Goal: Information Seeking & Learning: Understand process/instructions

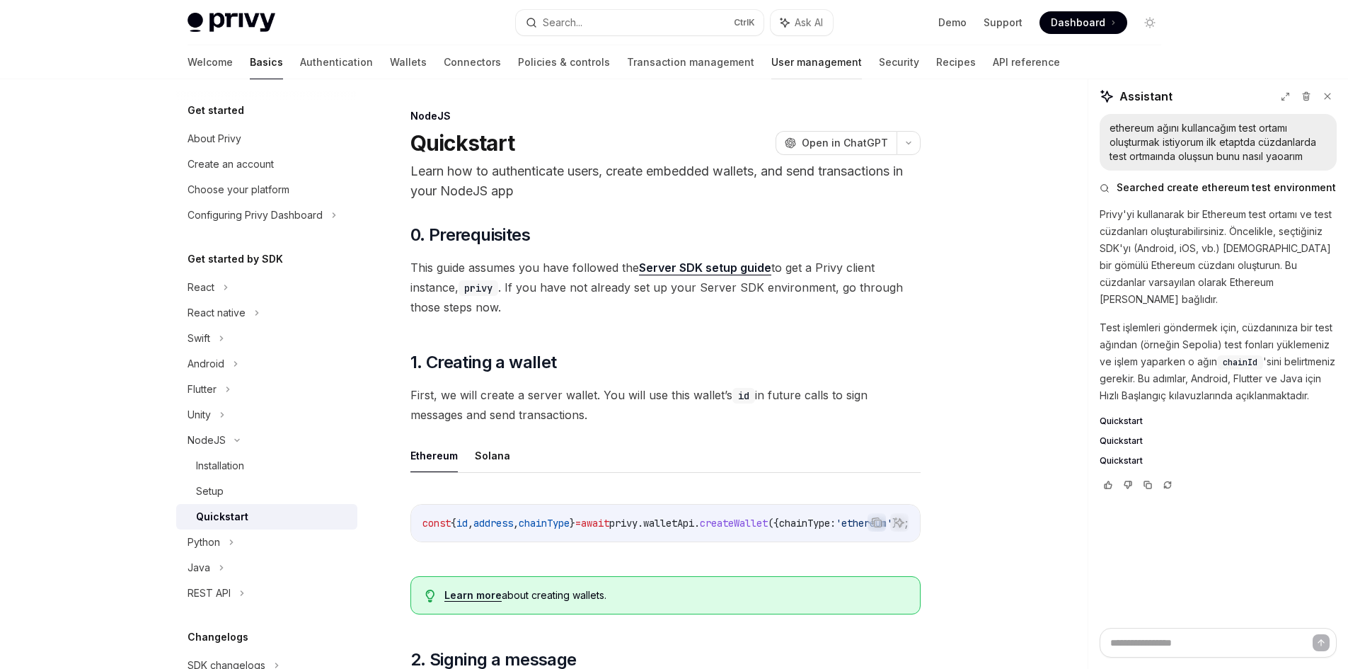
click at [771, 67] on link "User management" at bounding box center [816, 62] width 91 height 34
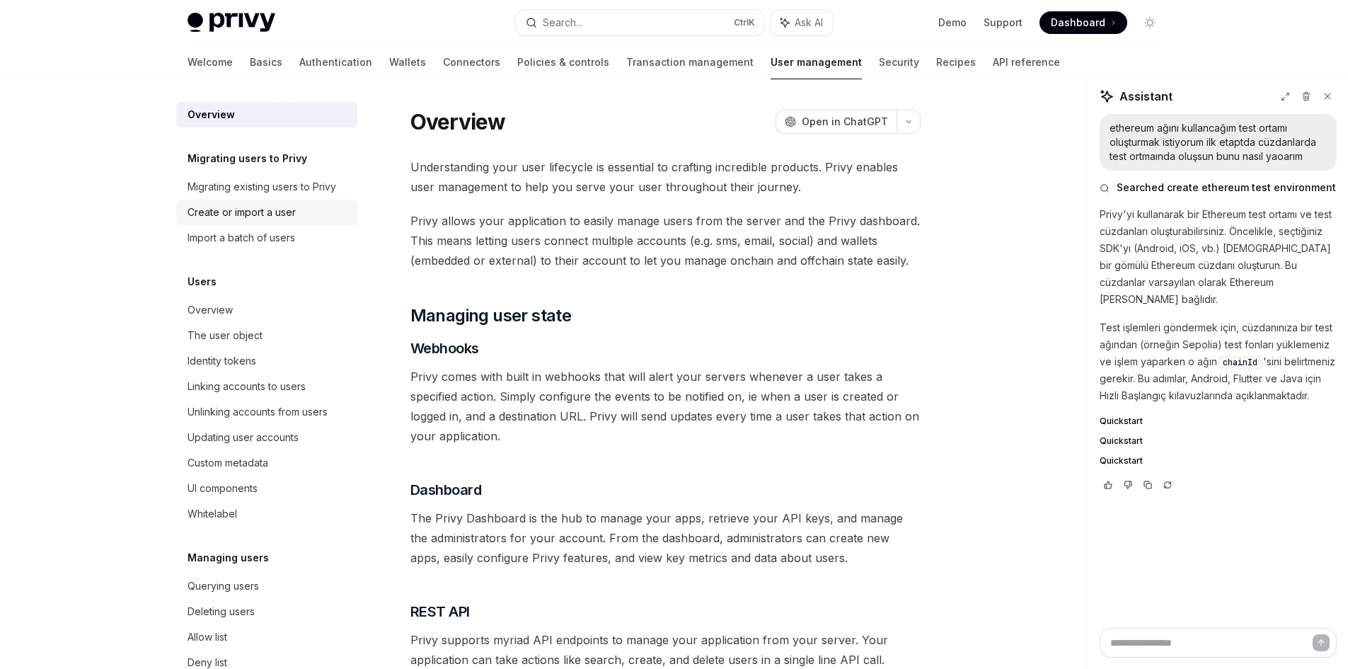
click at [256, 209] on div "Create or import a user" at bounding box center [242, 212] width 108 height 17
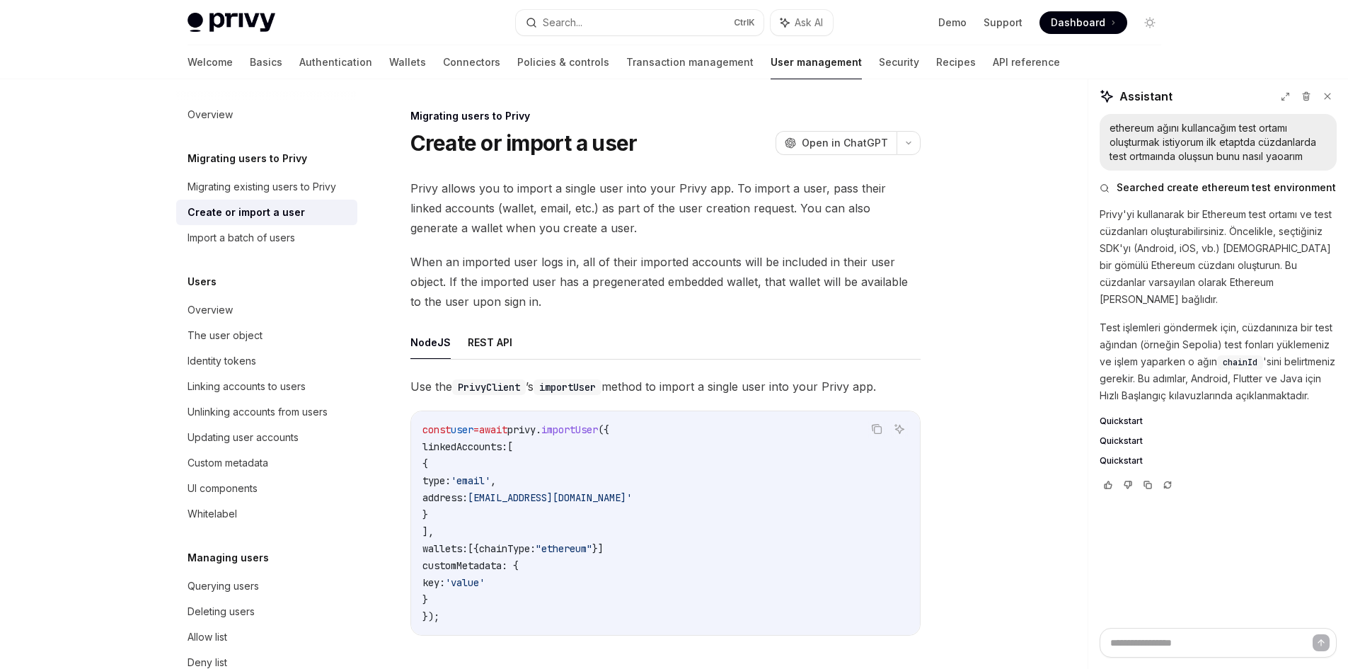
click at [598, 425] on span "importUser" at bounding box center [569, 429] width 57 height 13
copy span "importUser"
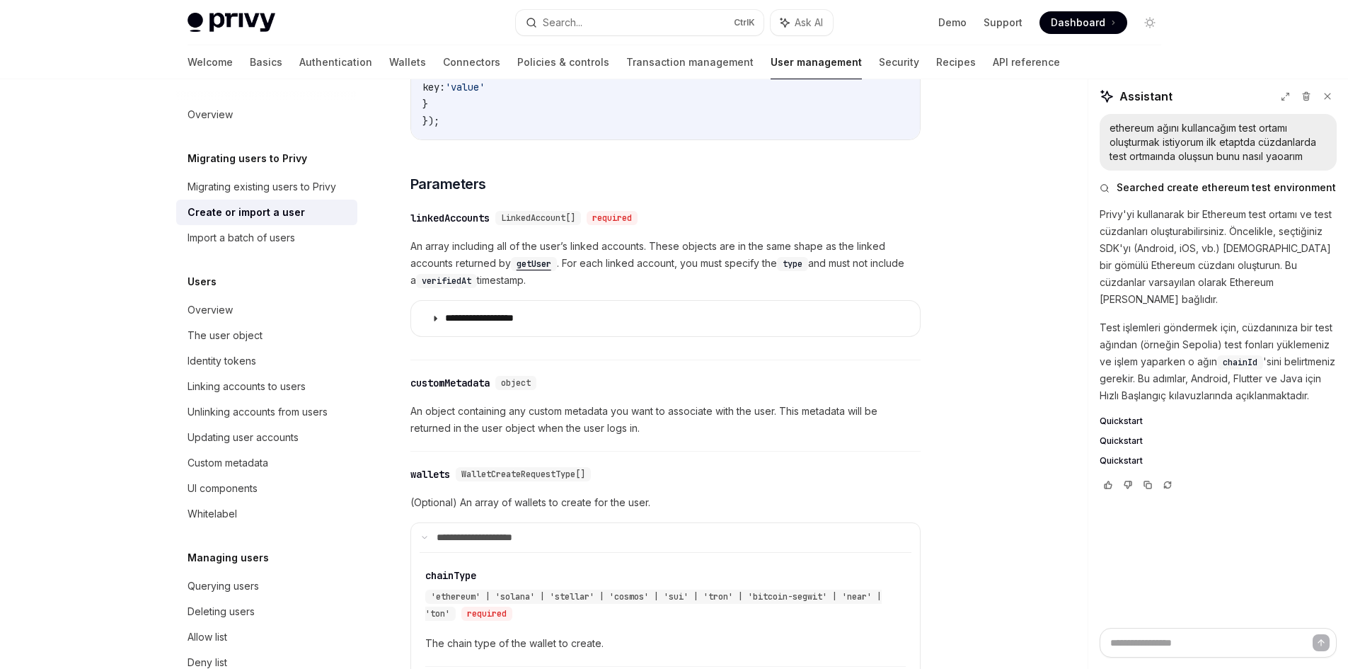
scroll to position [566, 0]
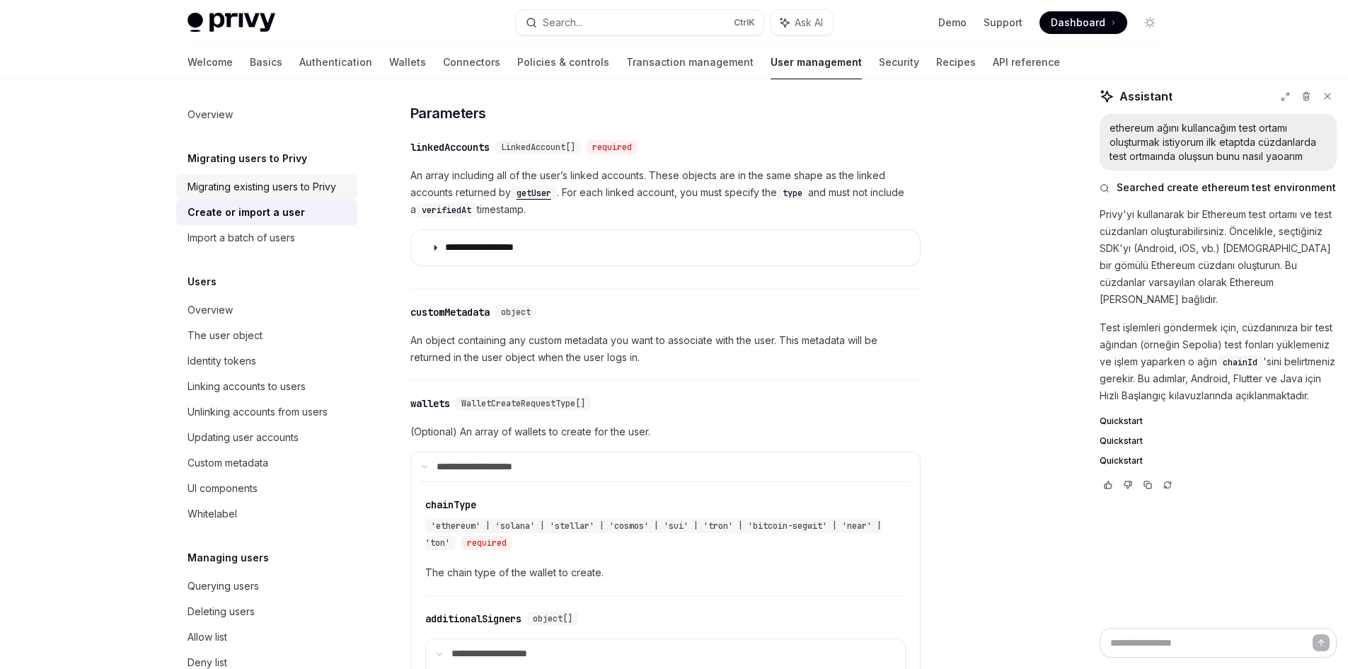
click at [264, 189] on div "Migrating existing users to Privy" at bounding box center [262, 186] width 149 height 17
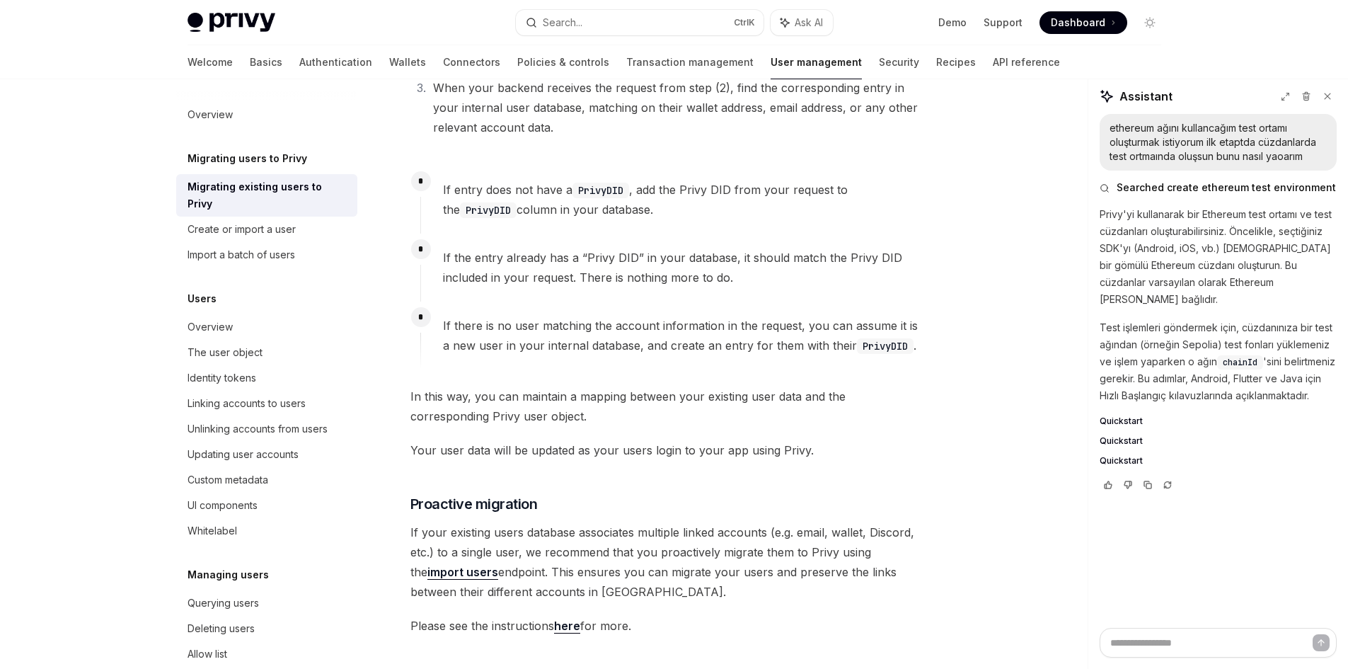
scroll to position [849, 0]
click at [200, 221] on div "Create or import a user" at bounding box center [242, 229] width 108 height 17
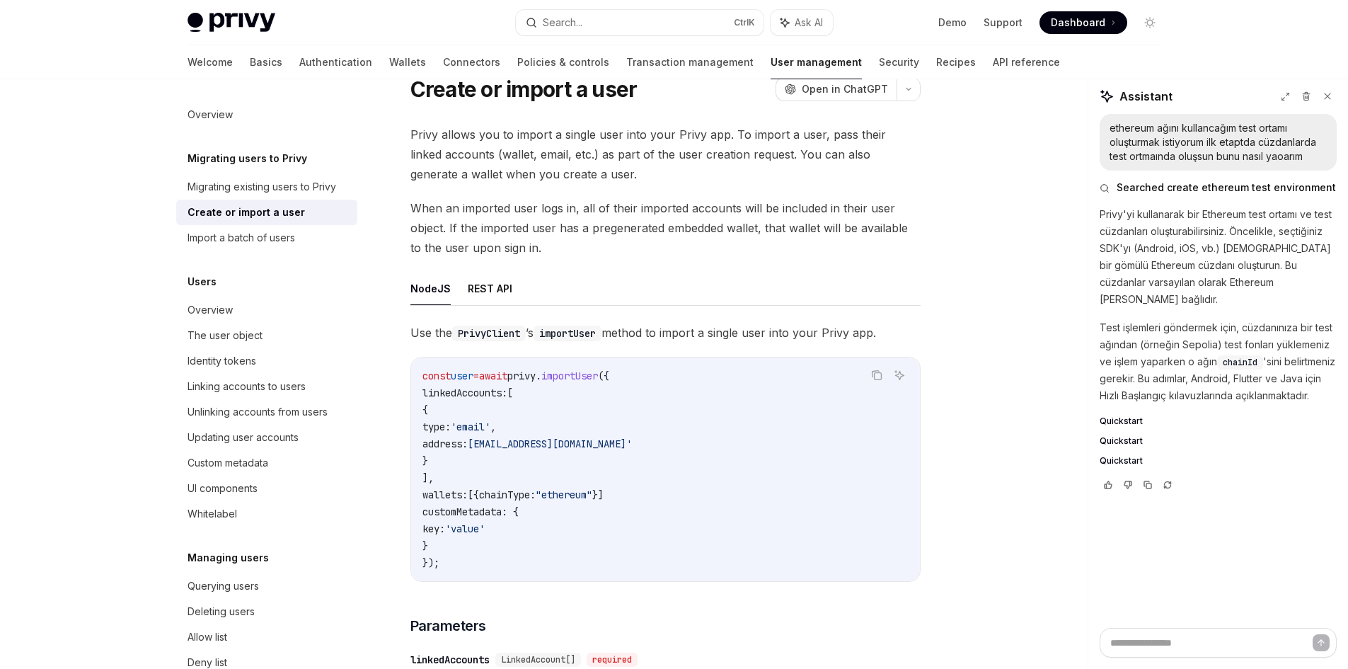
scroll to position [71, 0]
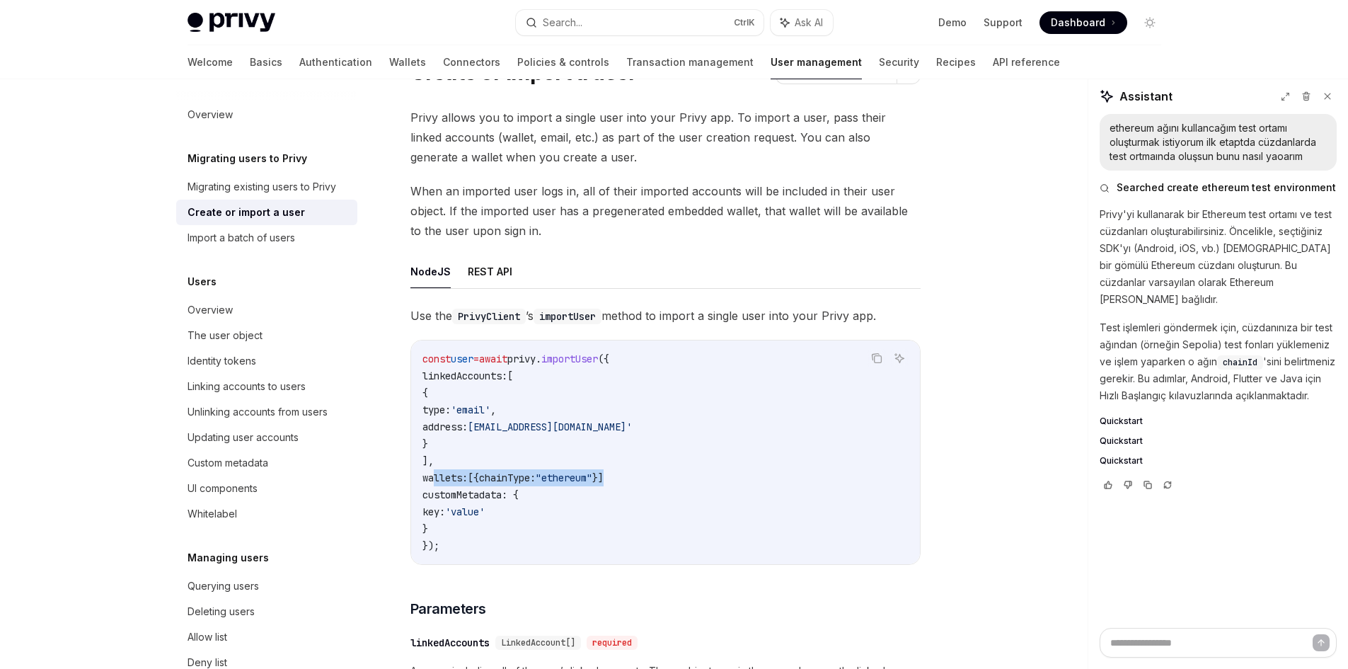
drag, startPoint x: 642, startPoint y: 479, endPoint x: 432, endPoint y: 476, distance: 210.2
click at [432, 476] on code "const user = await privy . importUser ({ linkedAccounts: [ { type: 'email' , ad…" at bounding box center [665, 452] width 486 height 204
copy span "wallets: [{ chainType: "ethereum" }]"
click at [231, 214] on div "Create or import a user" at bounding box center [246, 212] width 117 height 17
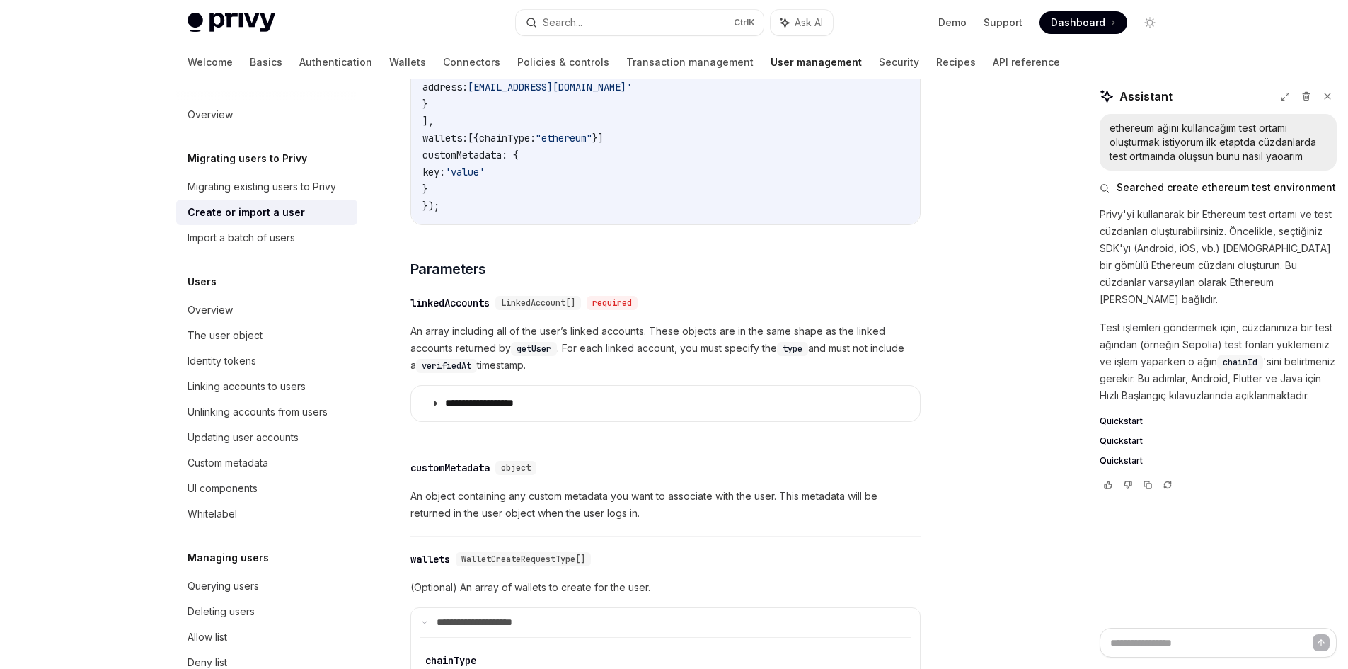
scroll to position [425, 0]
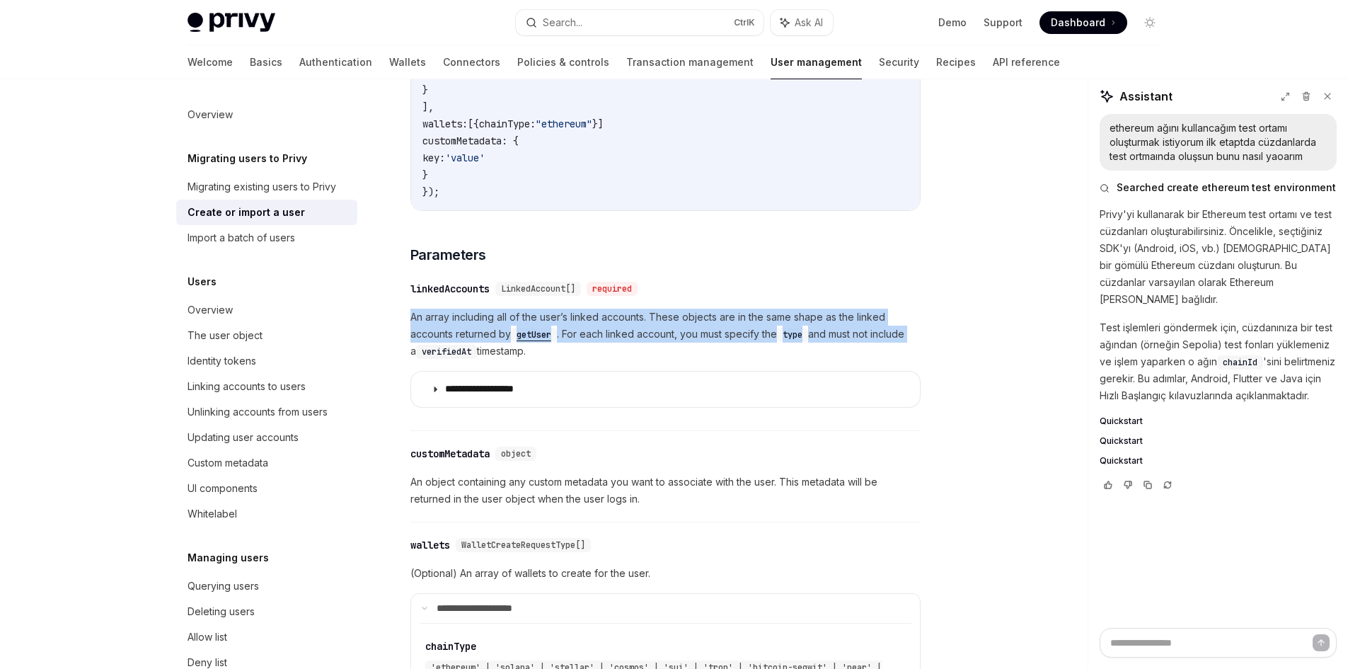
drag, startPoint x: 412, startPoint y: 316, endPoint x: 985, endPoint y: 330, distance: 573.4
click at [985, 330] on div "On this page Parameters Migrating users to Privy Create or import a user OpenAI…" at bounding box center [674, 532] width 996 height 1754
click at [916, 341] on div at bounding box center [916, 341] width 0 height 0
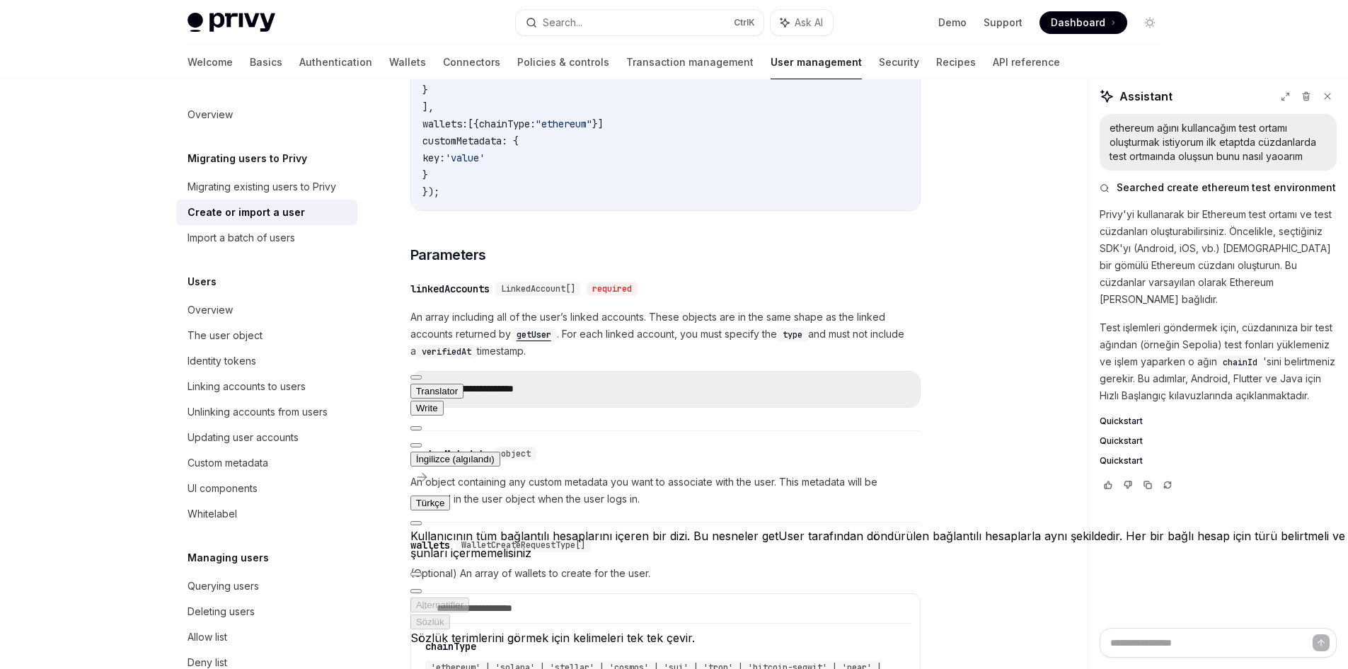
click at [866, 389] on summary "**********" at bounding box center [665, 389] width 509 height 35
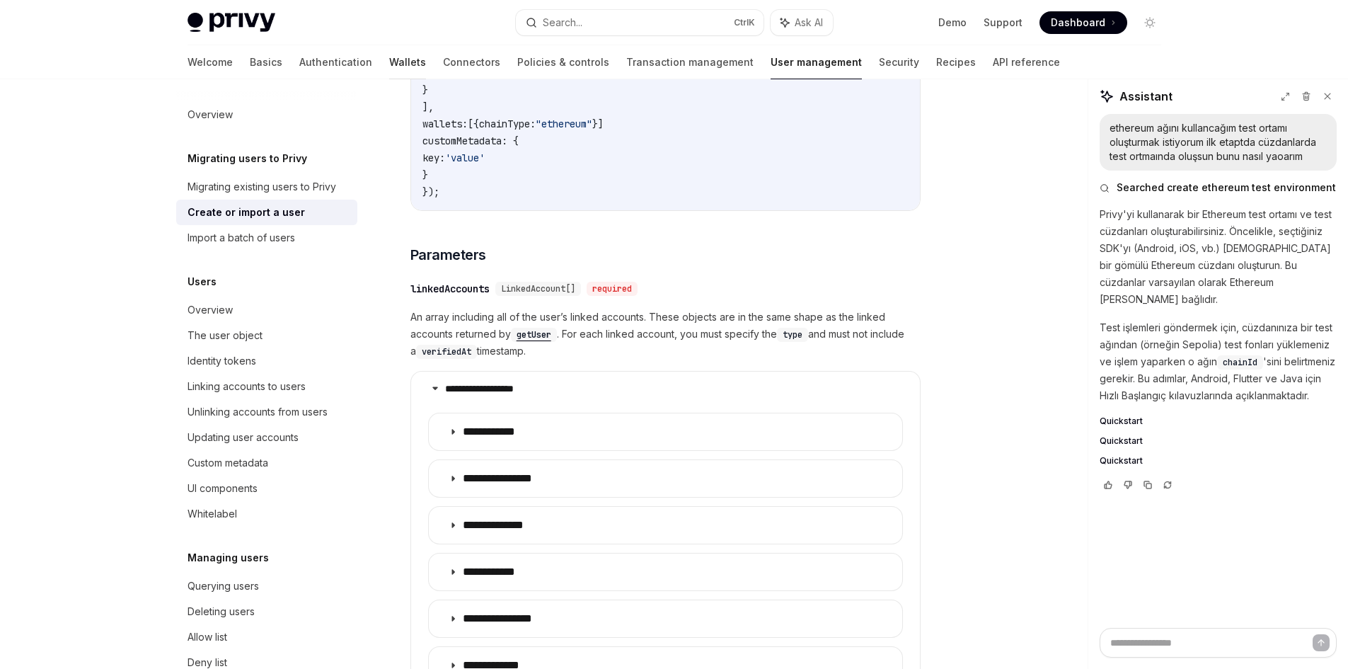
click at [389, 63] on link "Wallets" at bounding box center [407, 62] width 37 height 34
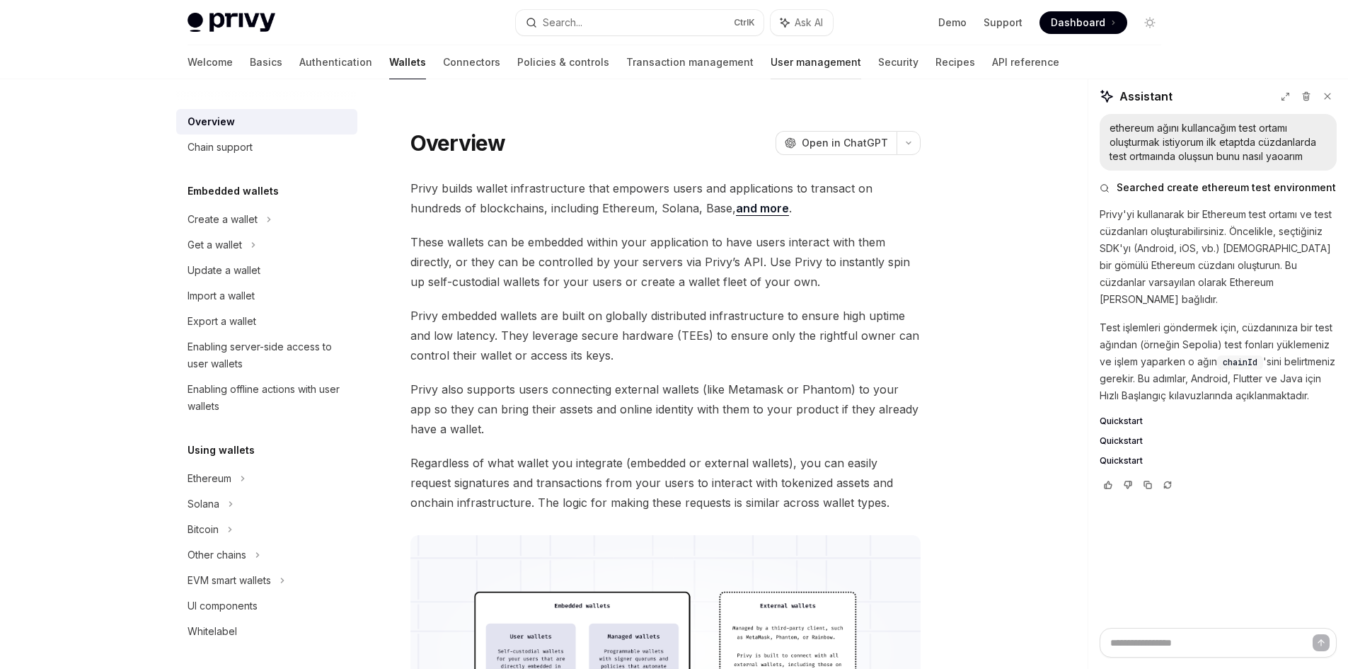
click at [771, 67] on link "User management" at bounding box center [816, 62] width 91 height 34
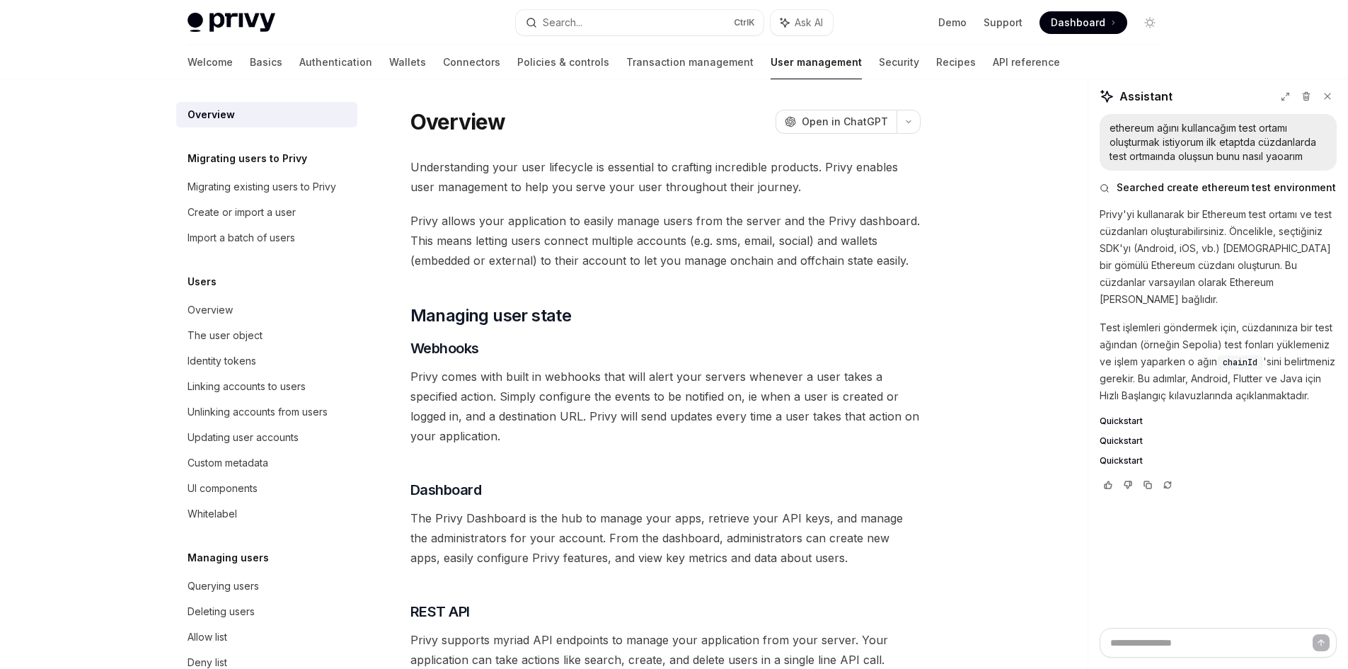
click at [771, 66] on link "User management" at bounding box center [816, 62] width 91 height 34
click at [626, 60] on link "Transaction management" at bounding box center [689, 62] width 127 height 34
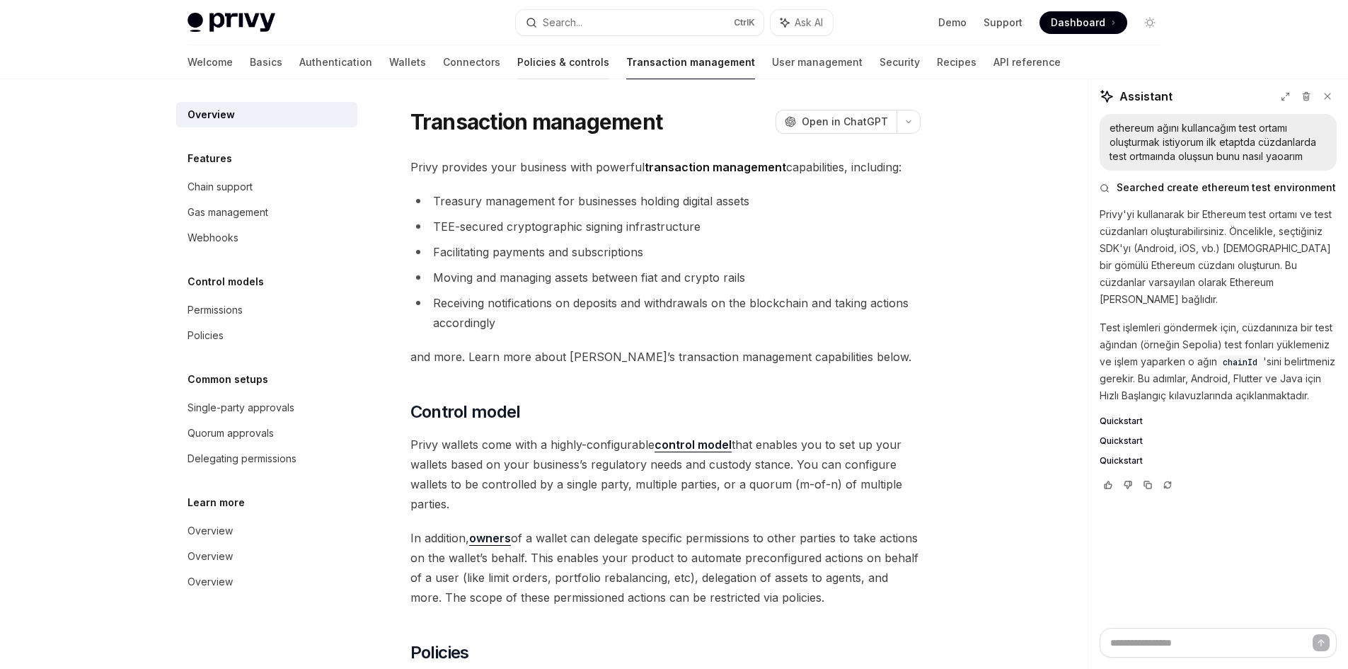
click at [517, 60] on link "Policies & controls" at bounding box center [563, 62] width 92 height 34
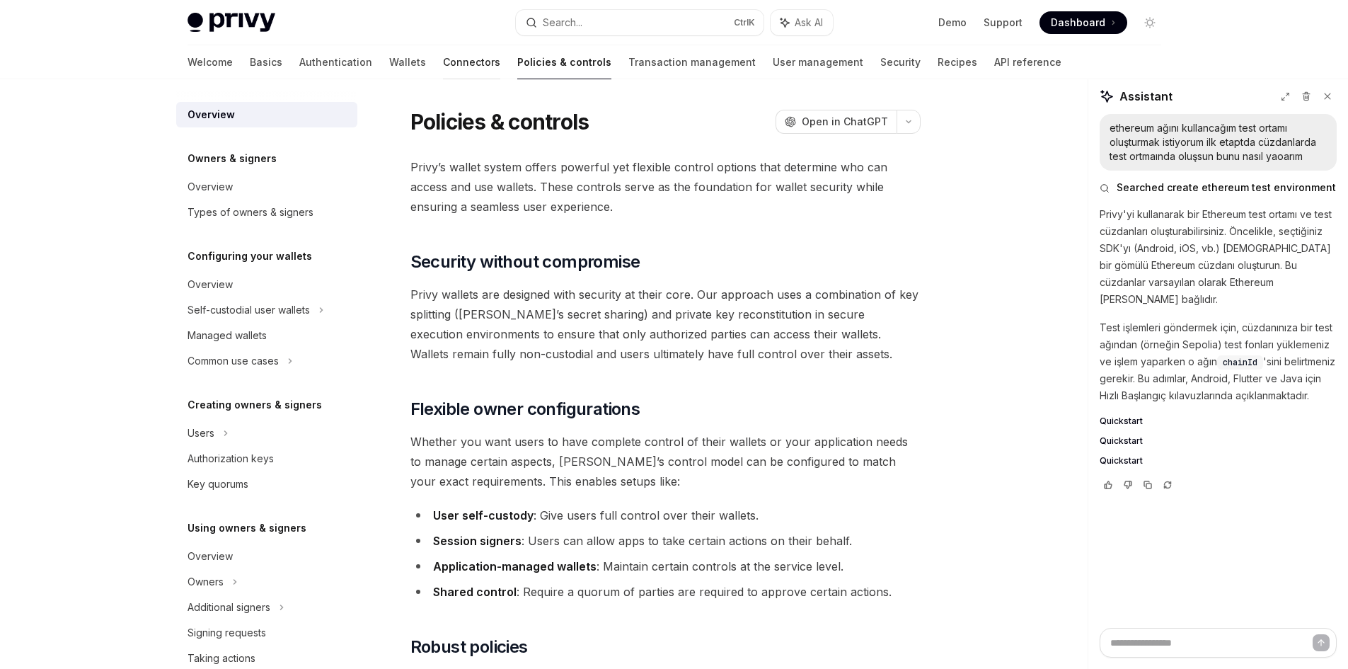
click at [443, 56] on link "Connectors" at bounding box center [471, 62] width 57 height 34
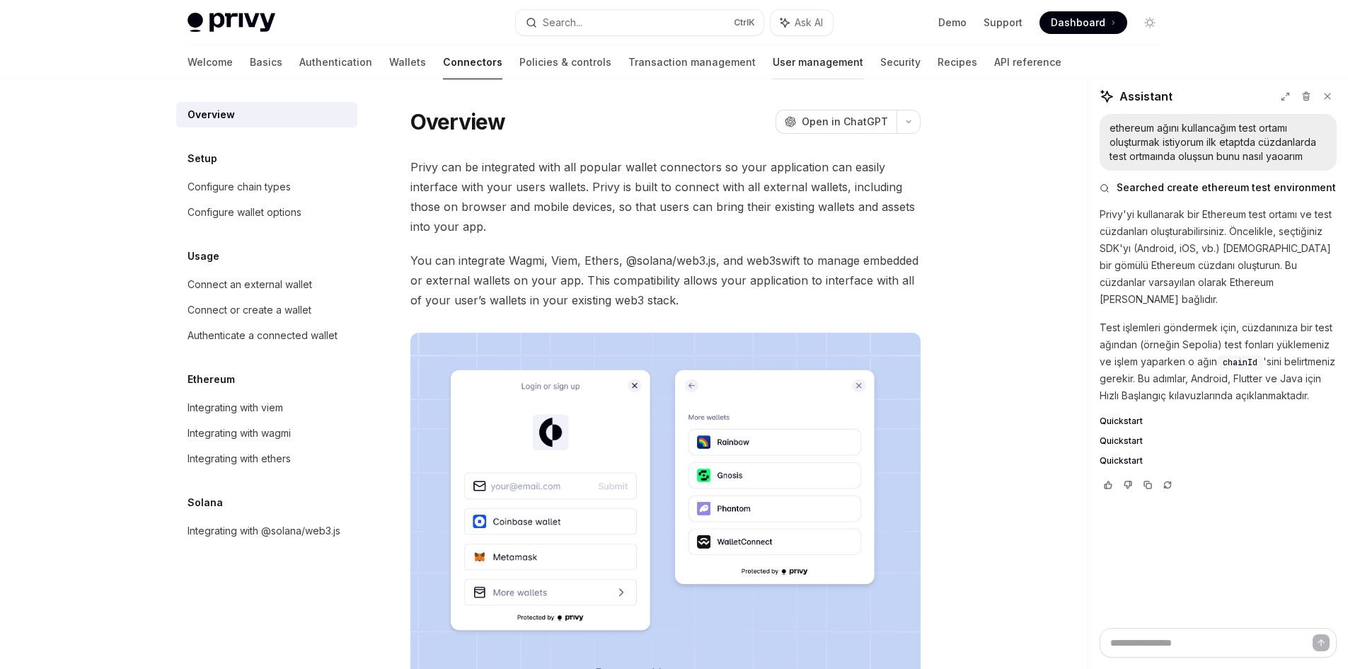
click at [773, 45] on link "User management" at bounding box center [818, 62] width 91 height 34
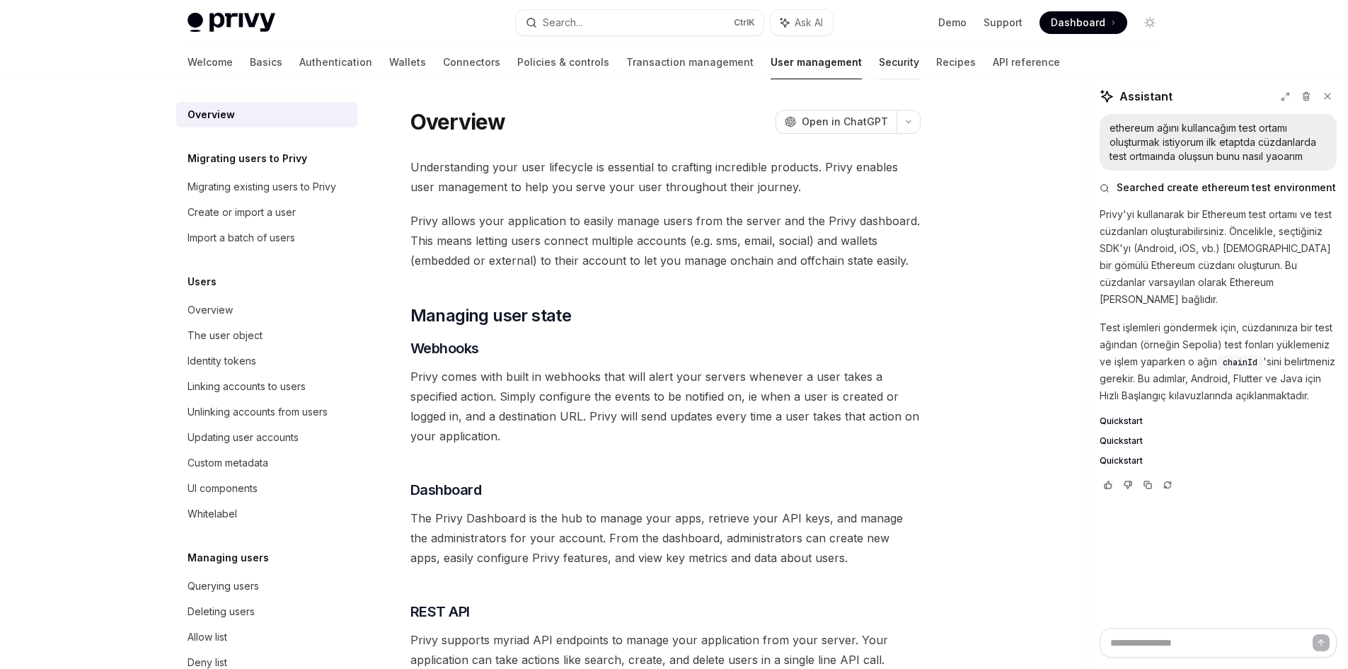
click at [879, 57] on link "Security" at bounding box center [899, 62] width 40 height 34
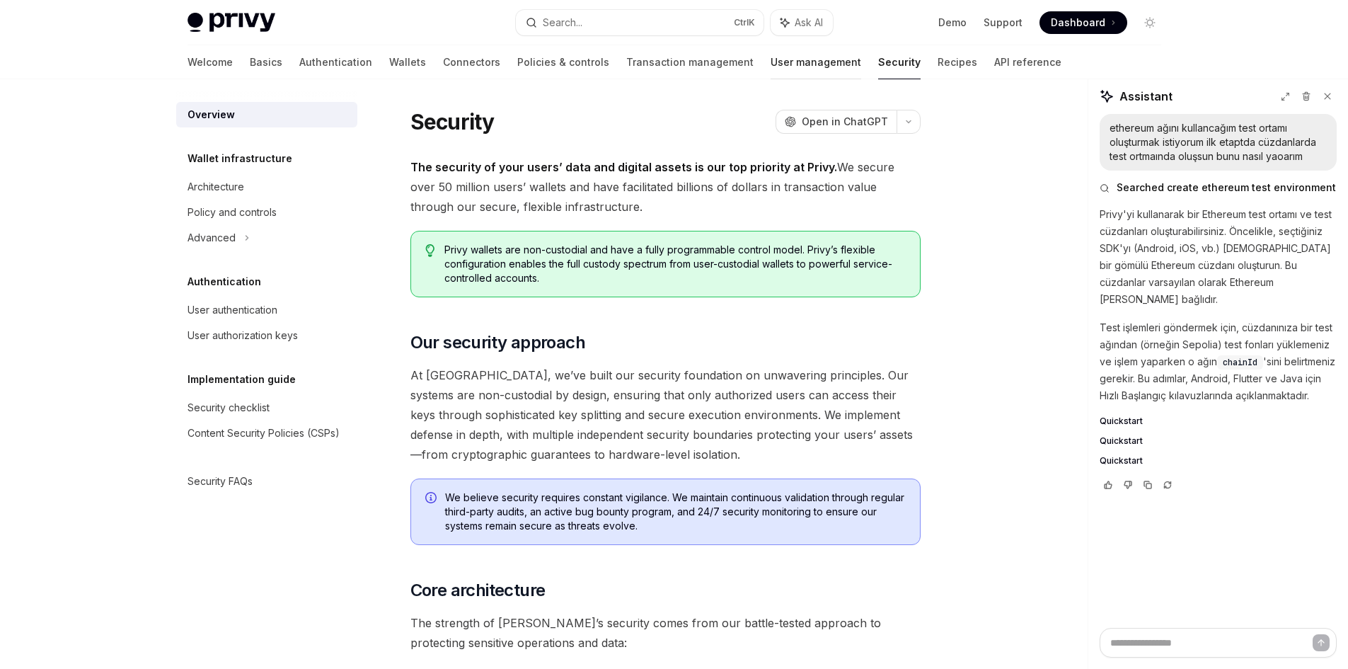
click at [771, 61] on link "User management" at bounding box center [816, 62] width 91 height 34
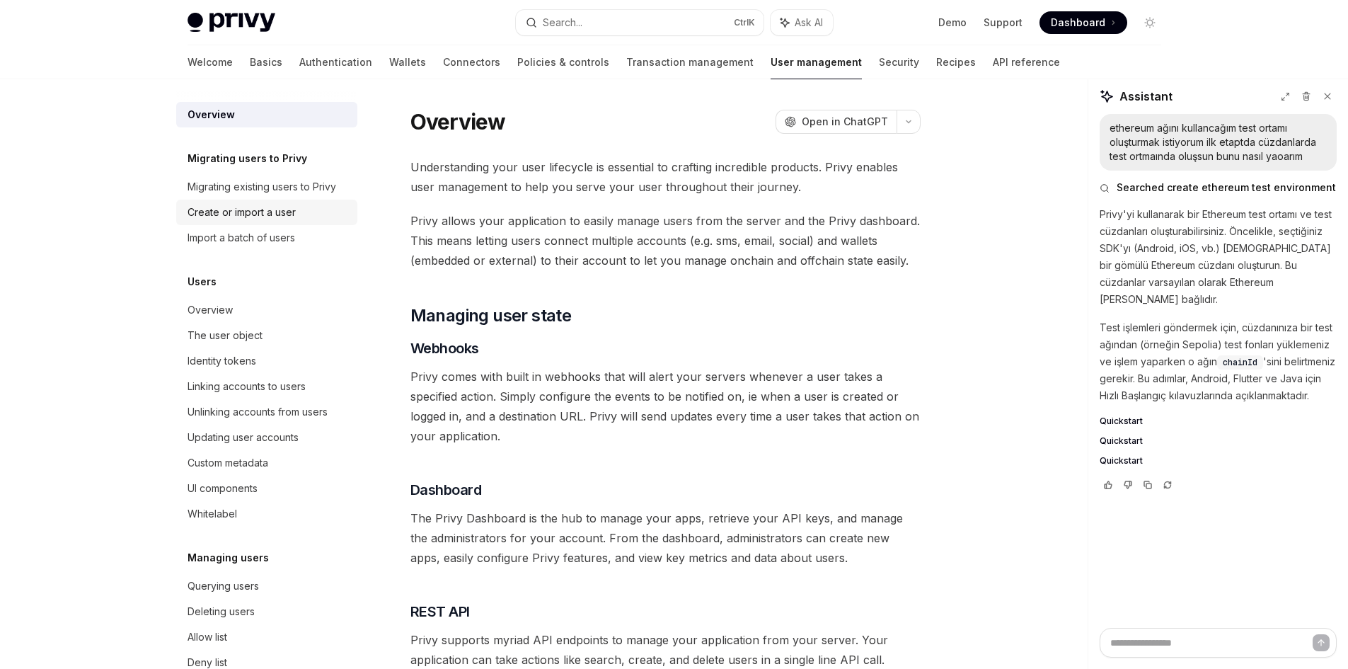
click at [261, 215] on div "Create or import a user" at bounding box center [242, 212] width 108 height 17
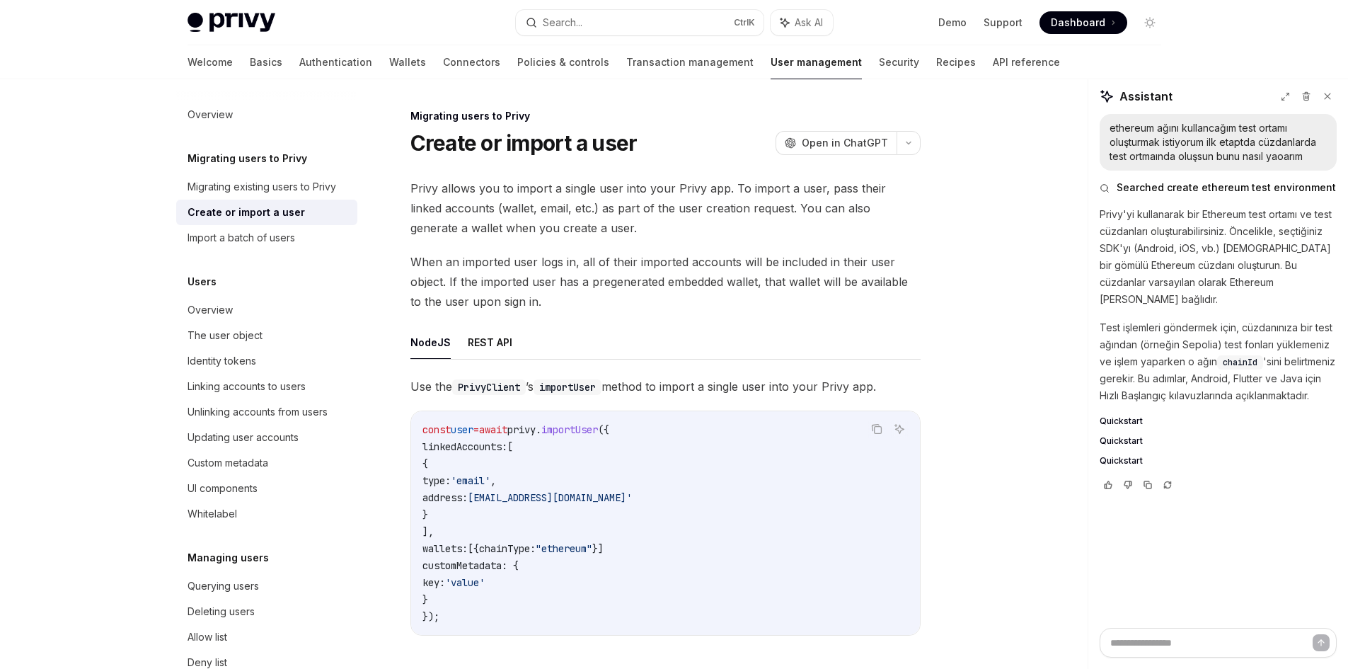
type textarea "*"
drag, startPoint x: 443, startPoint y: 535, endPoint x: 428, endPoint y: 451, distance: 85.5
click at [428, 451] on code "const user = await privy . importUser ({ linkedAccounts: [ { type: 'email' , ad…" at bounding box center [665, 523] width 486 height 204
click at [428, 459] on span "{" at bounding box center [425, 463] width 6 height 13
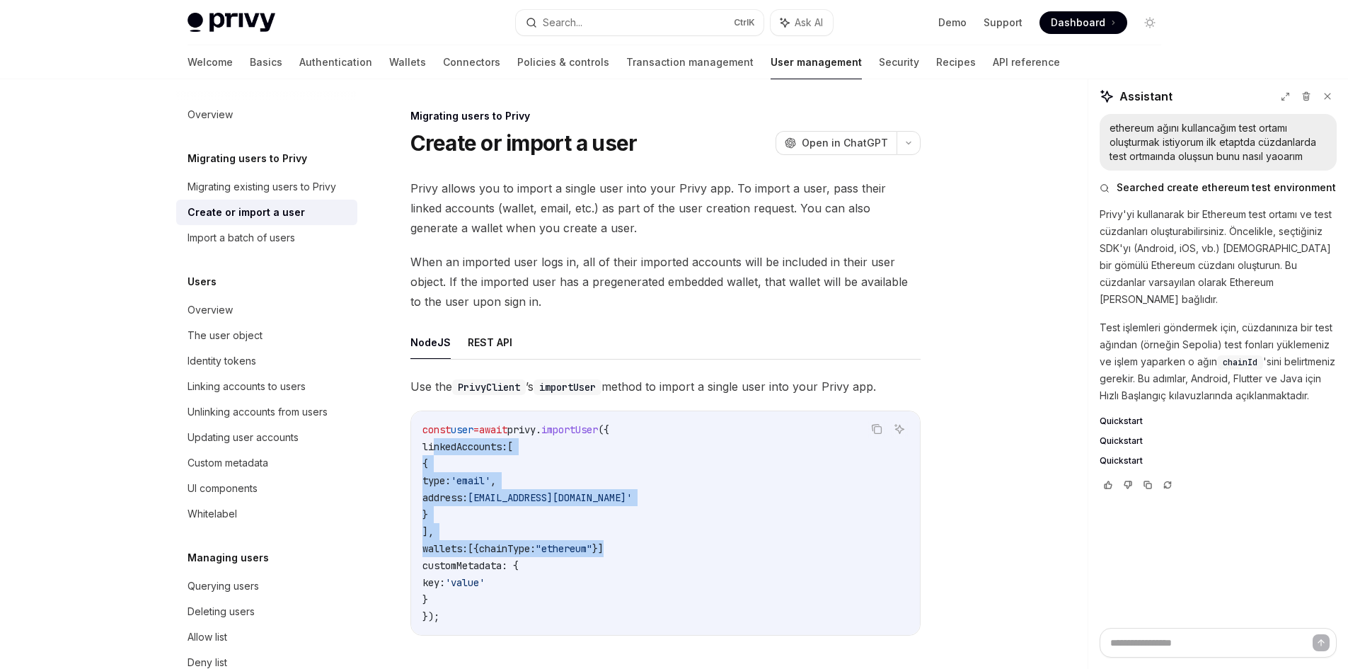
drag, startPoint x: 432, startPoint y: 444, endPoint x: 691, endPoint y: 545, distance: 277.2
click at [691, 545] on code "const user = await privy . importUser ({ linkedAccounts: [ { type: 'email' , ad…" at bounding box center [665, 523] width 486 height 204
copy code "linkedAccounts: [ { type: 'email' , address: [EMAIL_ADDRESS][DOMAIN_NAME]' } ],…"
click at [532, 502] on span "[EMAIL_ADDRESS][DOMAIN_NAME]'" at bounding box center [550, 497] width 164 height 13
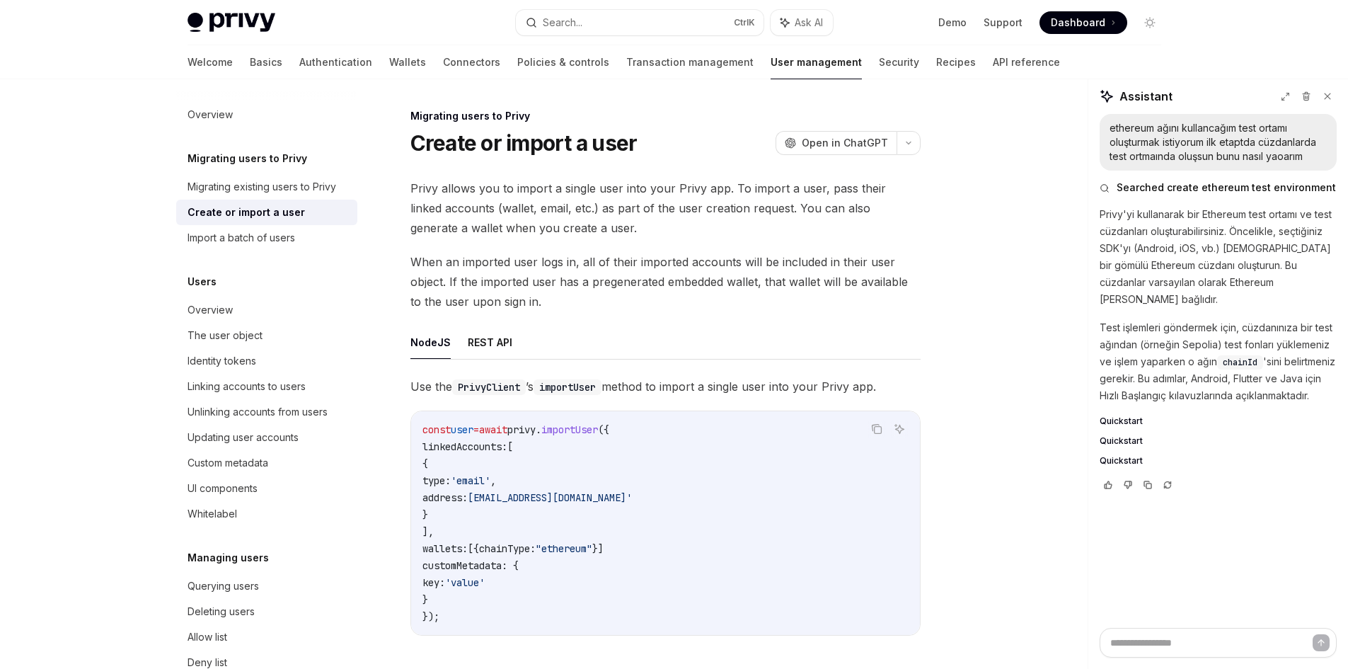
drag, startPoint x: 451, startPoint y: 534, endPoint x: 432, endPoint y: 453, distance: 82.9
click at [432, 453] on code "const user = await privy . importUser ({ linkedAccounts: [ { type: 'email' , ad…" at bounding box center [665, 523] width 486 height 204
copy code "linkedAccounts: [ { type: 'email' , address: [EMAIL_ADDRESS][DOMAIN_NAME]' } ],"
